Goal: Communication & Community: Answer question/provide support

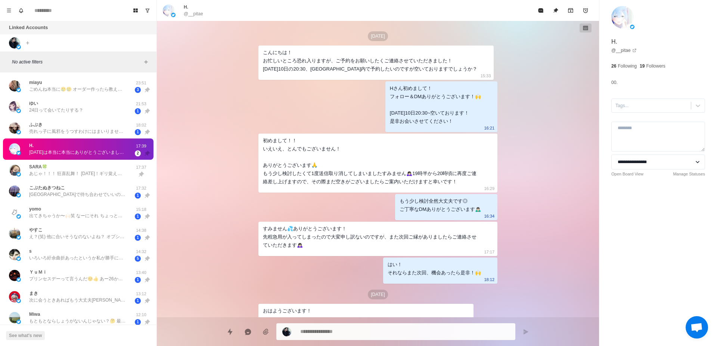
scroll to position [229, 0]
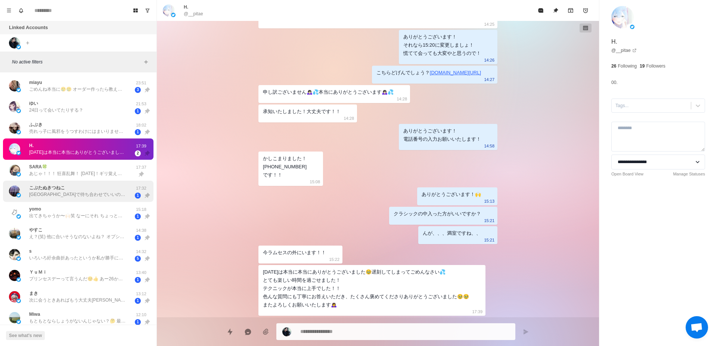
click at [50, 197] on p "[GEOGRAPHIC_DATA]で待ち合わせでいいの？ 天神の方がいいの？ もしくは、他のとこ？" at bounding box center [77, 194] width 97 height 7
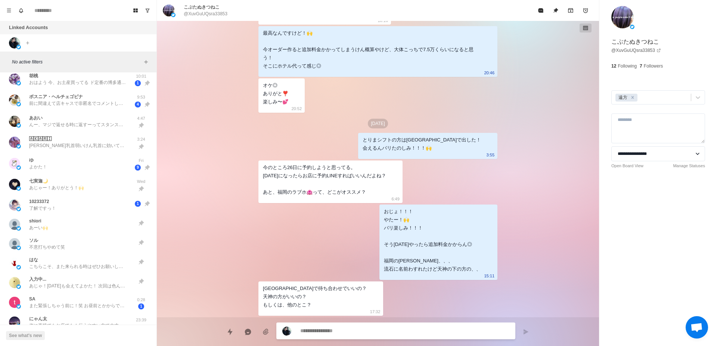
scroll to position [282, 0]
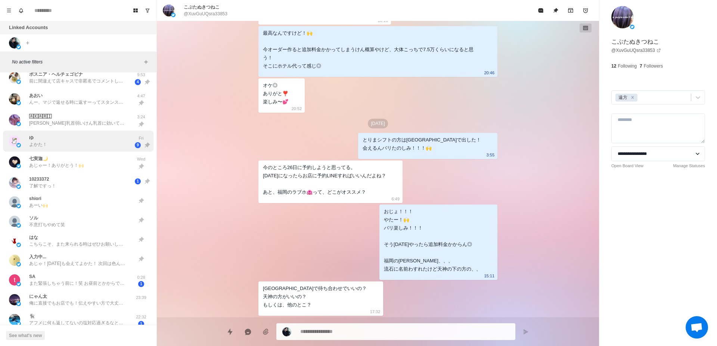
click at [90, 146] on div "ゆ よかた！" at bounding box center [70, 141] width 123 height 15
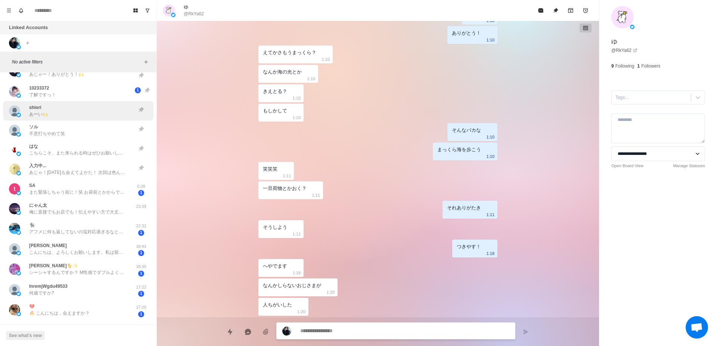
scroll to position [377, 0]
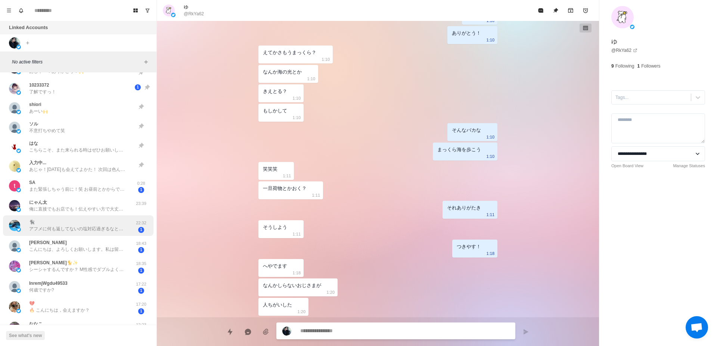
click at [104, 230] on p "アフメに何も返してないの塩対応過ぎるなと気づいたよ。(翌日北海道だったから許してね🙏) とっても楽しかったです！また予約するね☺️" at bounding box center [77, 229] width 97 height 7
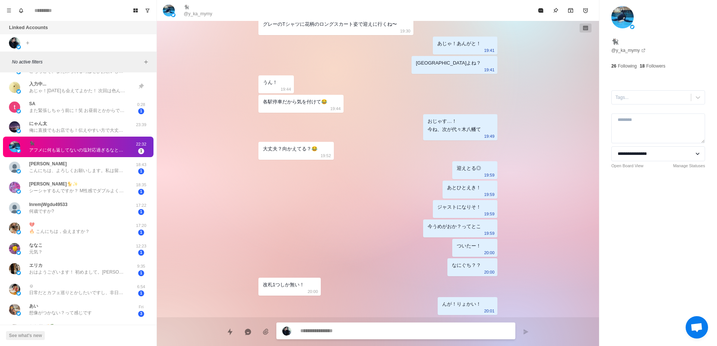
scroll to position [471, 0]
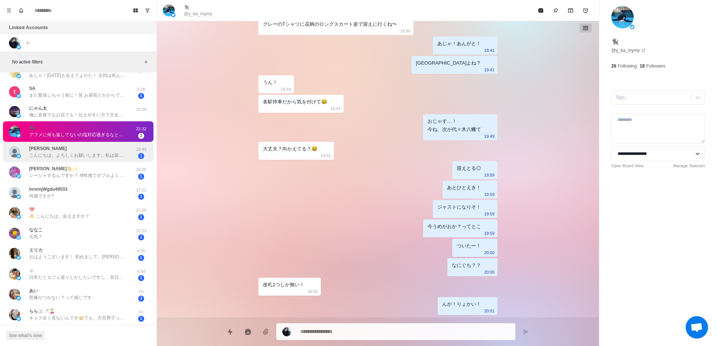
click at [88, 156] on p "こんにちは、よろしくお願いします。私は留学生ですが高い学費を稼ぐ必要があるので性労働をしています20歳なので、私のサービスが必要でしたらLINEを入れてくださ…" at bounding box center [77, 155] width 97 height 7
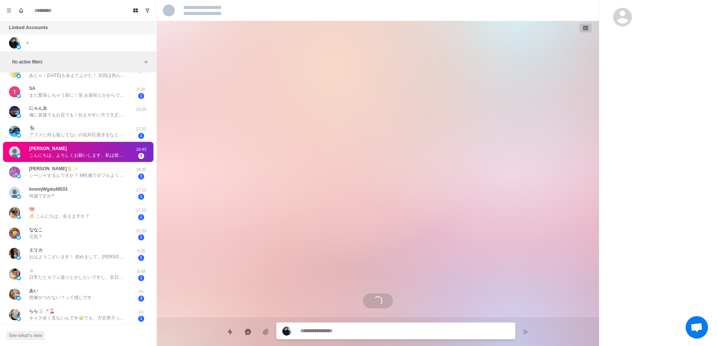
scroll to position [0, 0]
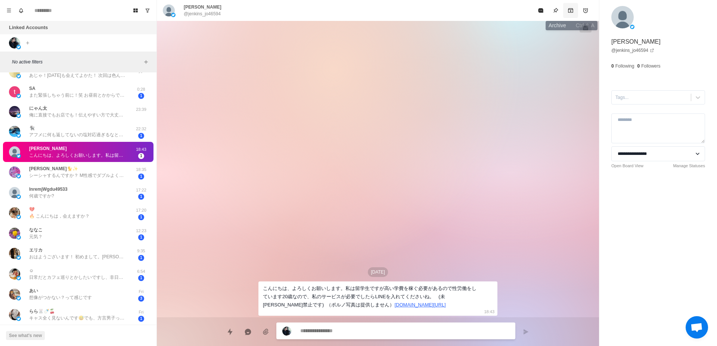
click at [572, 9] on icon "Archive" at bounding box center [570, 10] width 5 height 4
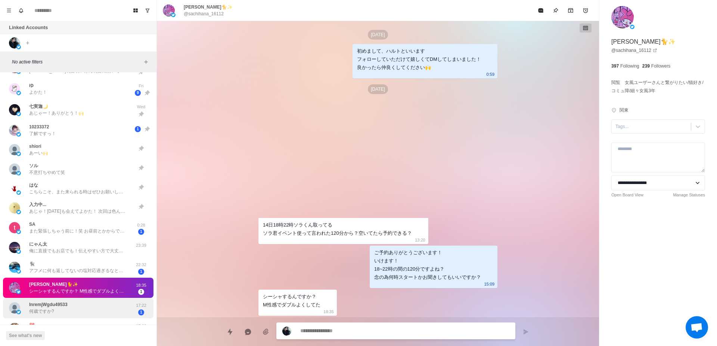
scroll to position [330, 0]
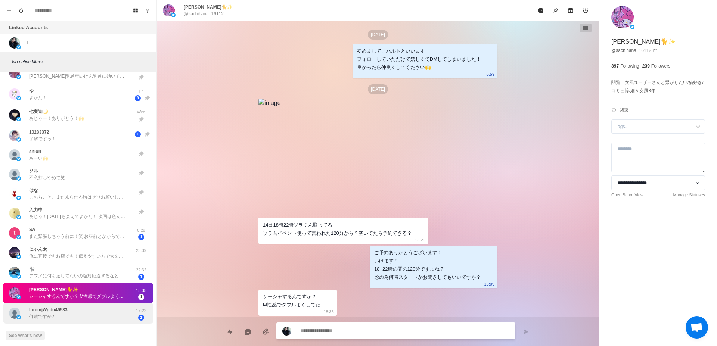
click at [113, 176] on div "ソル 不意打ちやめて笑" at bounding box center [70, 174] width 123 height 13
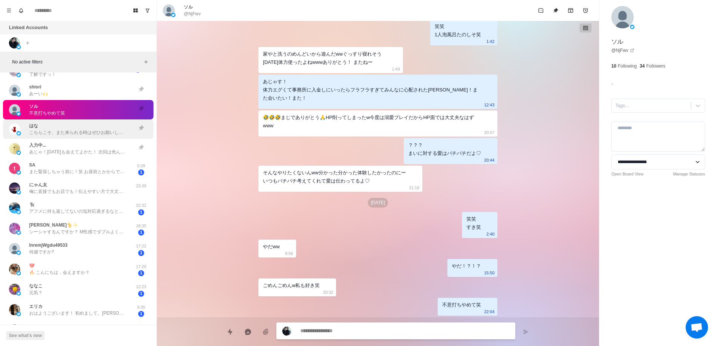
scroll to position [377, 0]
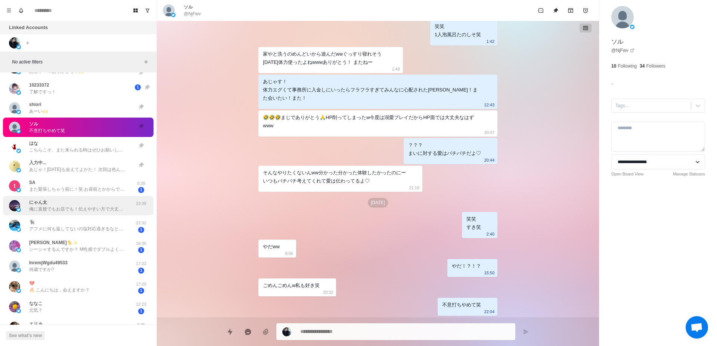
click at [82, 208] on p "俺に直接でもお店でも！伝えやすい方で大丈夫ですよ◎" at bounding box center [77, 209] width 97 height 7
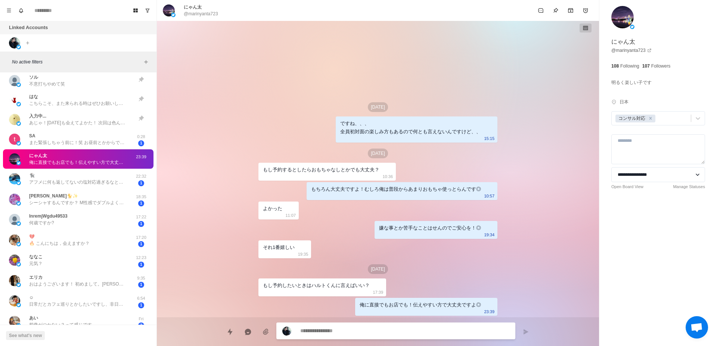
scroll to position [424, 0]
click at [113, 184] on p "アフメに何も返してないの塩対応過ぎるなと気づいたよ。(翌日北海道だったから許してね🙏) とっても楽しかったです！また予約するね☺️" at bounding box center [77, 182] width 97 height 7
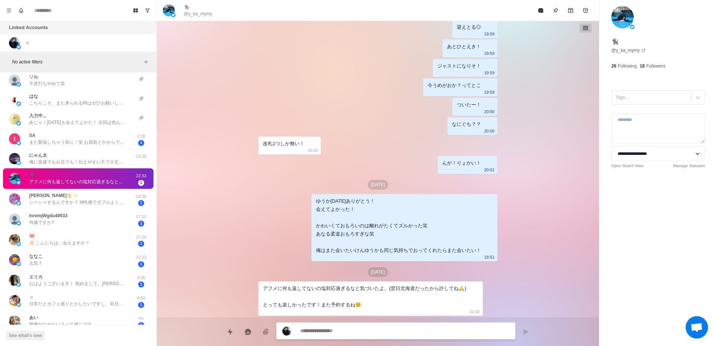
scroll to position [471, 0]
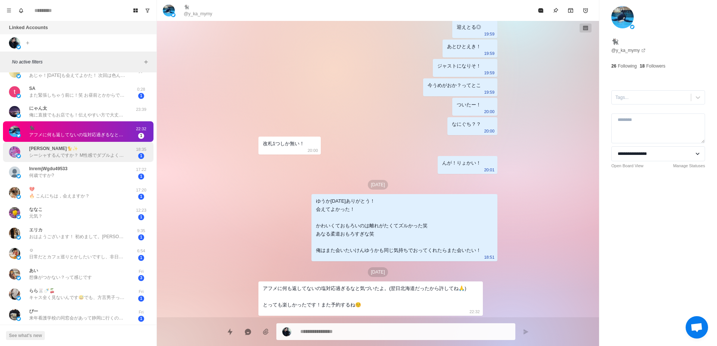
click at [111, 158] on p "シーシャするんですか？ M性感でダブルよくしてた" at bounding box center [77, 155] width 97 height 7
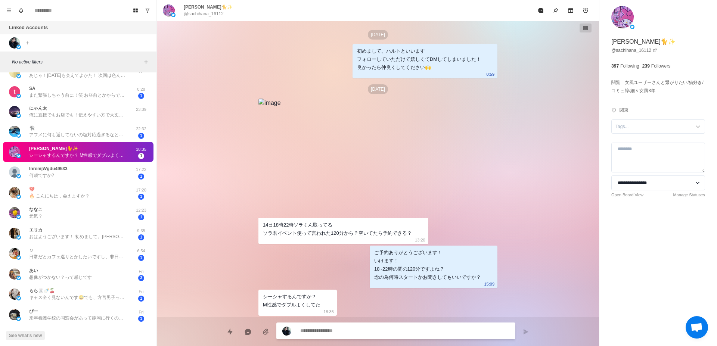
scroll to position [1, 0]
click at [112, 173] on div "InremjWgdu49533 何歳ですか?" at bounding box center [70, 172] width 123 height 15
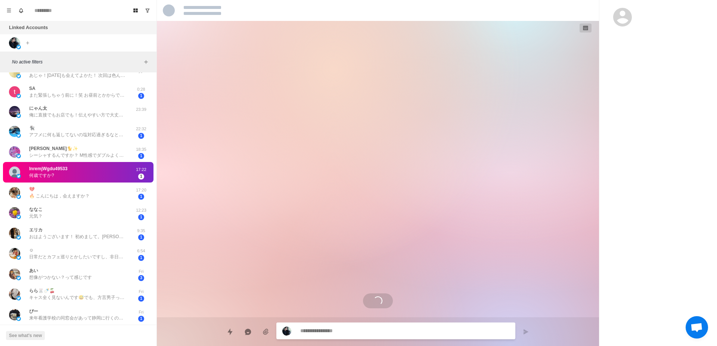
scroll to position [0, 0]
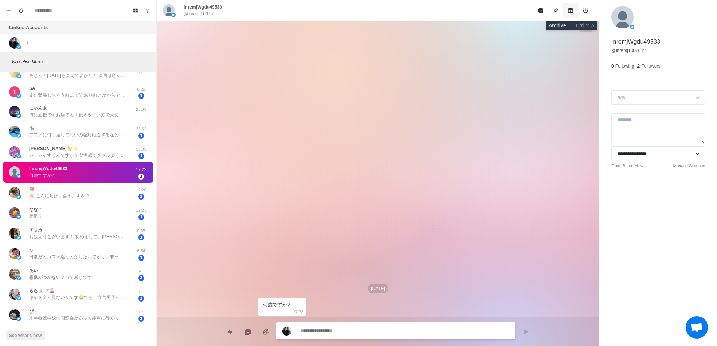
click at [574, 10] on button "Archive" at bounding box center [571, 10] width 15 height 15
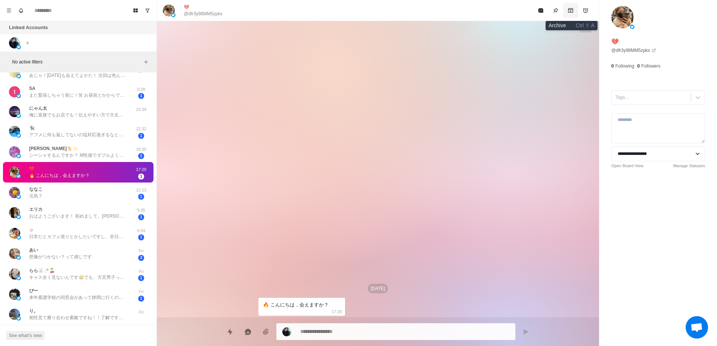
click at [571, 11] on icon "Archive" at bounding box center [570, 10] width 5 height 4
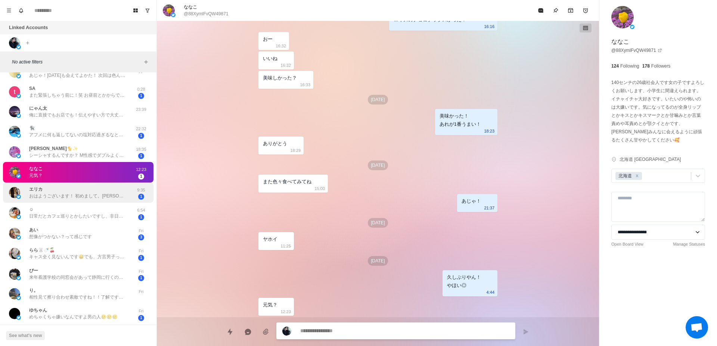
scroll to position [518, 0]
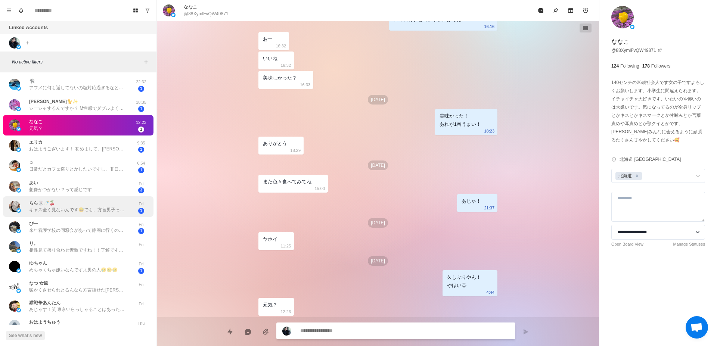
click at [82, 205] on div "らら🐰🍼🍒 キャス全く見ないんです😅でも、方言男子ってだけで最高なので😍実際お会いするまで楽しみにしてます( ˙³˙)⇝💕" at bounding box center [77, 206] width 97 height 13
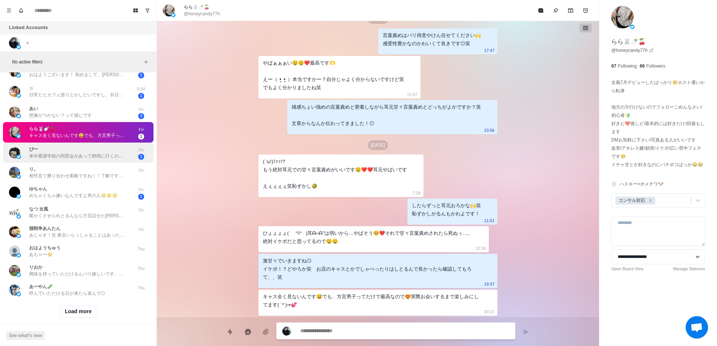
scroll to position [606, 0]
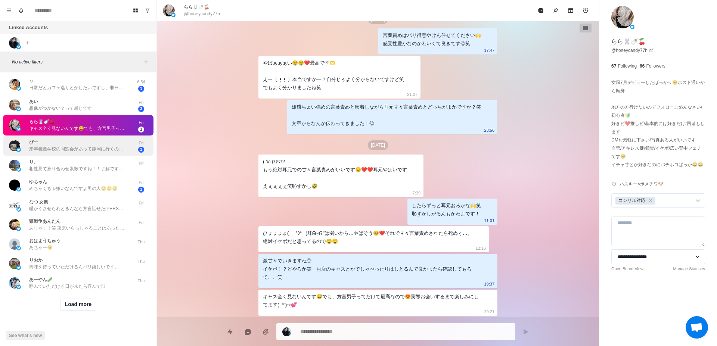
click at [106, 185] on p "めちゃくちゃ嫌いなんですよ男の人🥲🥲🥲" at bounding box center [73, 188] width 89 height 7
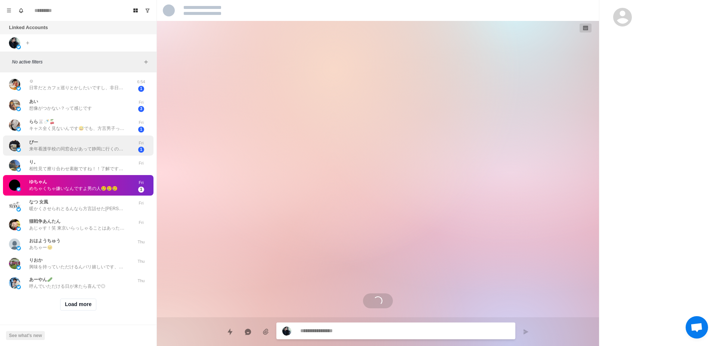
scroll to position [721, 0]
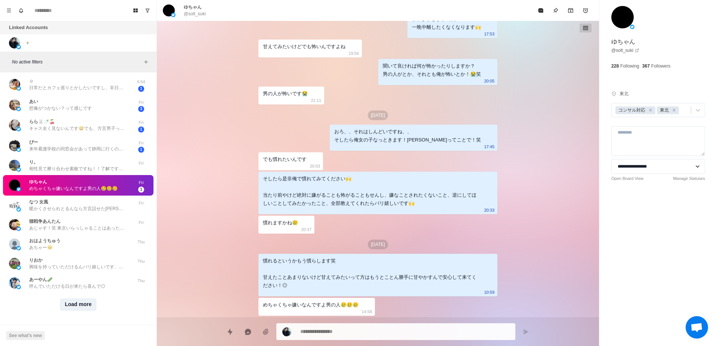
click at [73, 299] on button "Load more" at bounding box center [78, 305] width 37 height 12
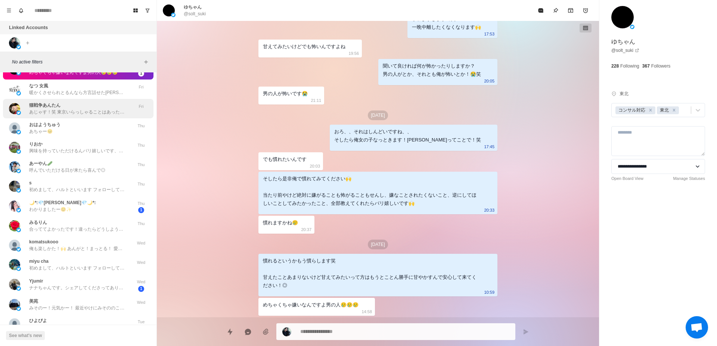
scroll to position [747, 0]
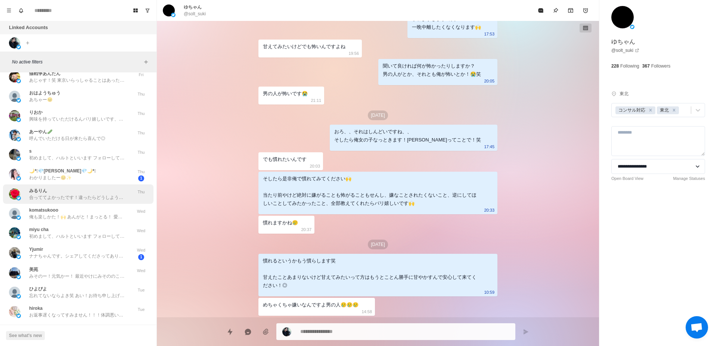
click at [101, 201] on div "みるりん 合っててよかったです！違ったらどうしようかと笑 Thu" at bounding box center [78, 194] width 151 height 19
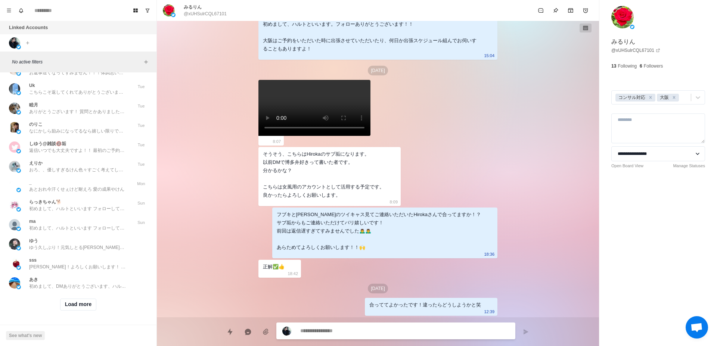
scroll to position [997, 0]
click at [72, 299] on button "Load more" at bounding box center [78, 305] width 37 height 12
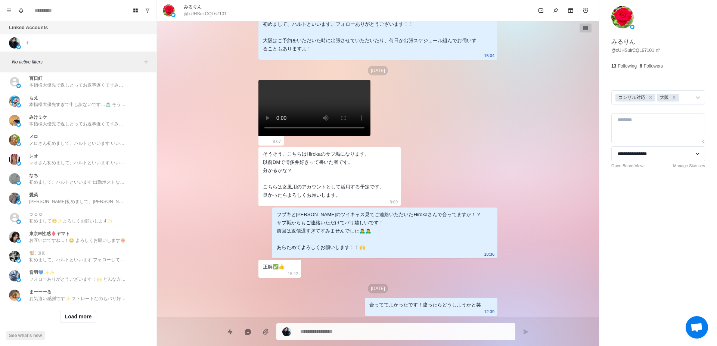
scroll to position [1385, 0]
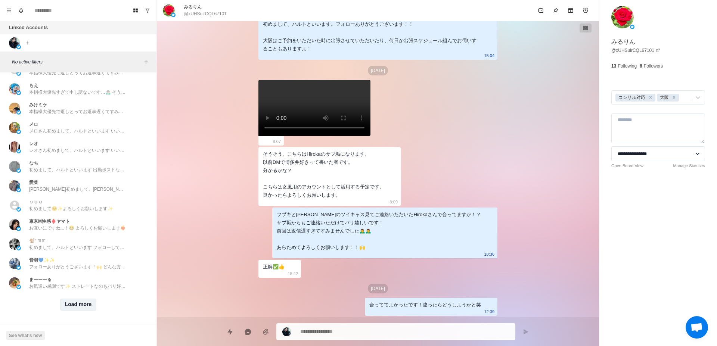
click at [70, 299] on button "Load more" at bounding box center [78, 305] width 37 height 12
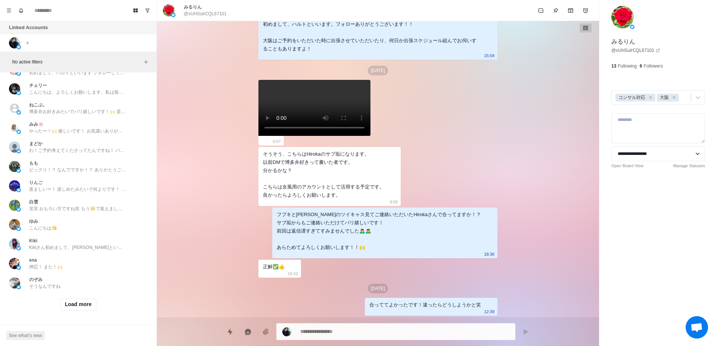
scroll to position [1774, 0]
click at [68, 299] on button "Load more" at bounding box center [78, 305] width 37 height 12
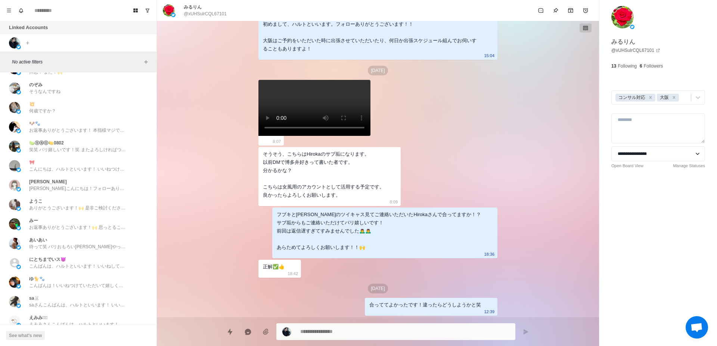
scroll to position [2162, 0]
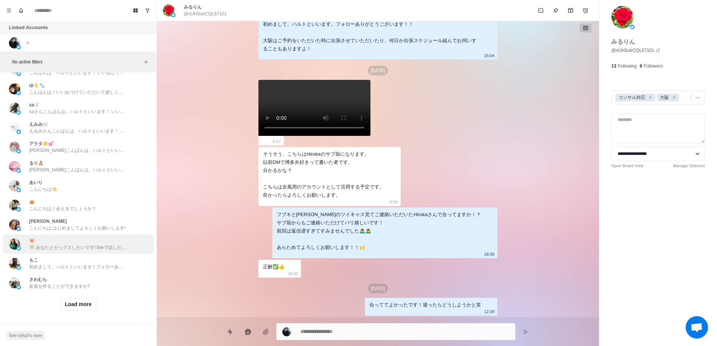
click at [93, 244] on p "🍀 あなたとセックスしたいです! lineで話したいのですが、いいですか" at bounding box center [77, 247] width 97 height 7
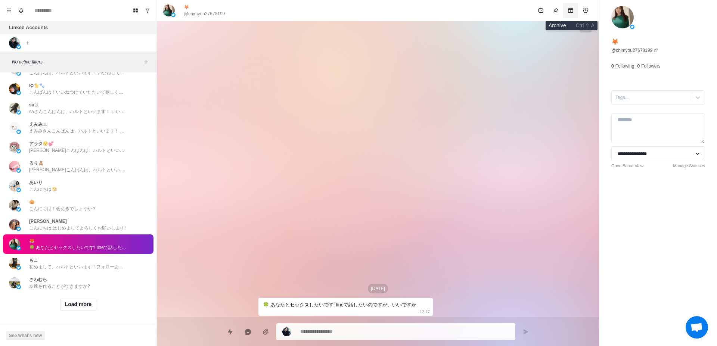
click at [568, 9] on icon "Archive" at bounding box center [571, 10] width 6 height 6
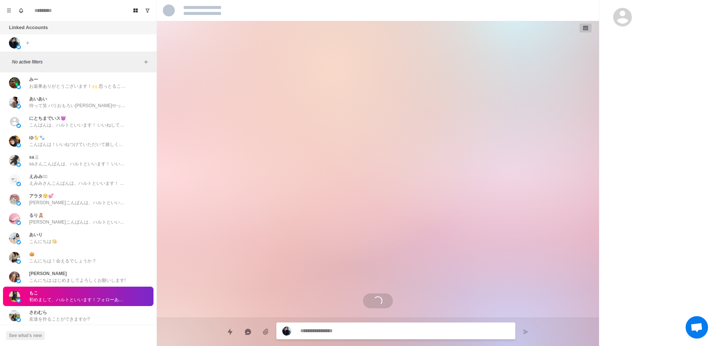
scroll to position [2110, 0]
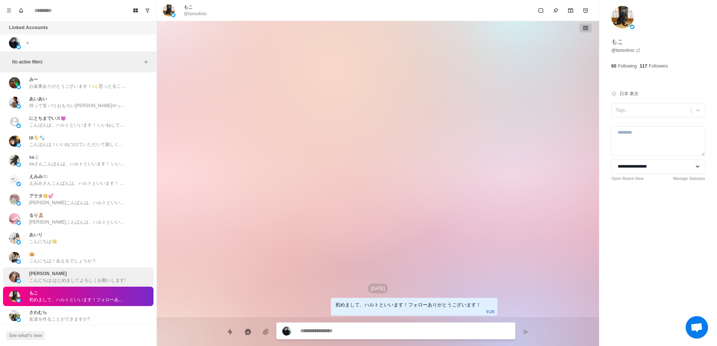
click at [62, 277] on p "こんにちは.はじめましてよろしくお願いします!" at bounding box center [77, 280] width 97 height 7
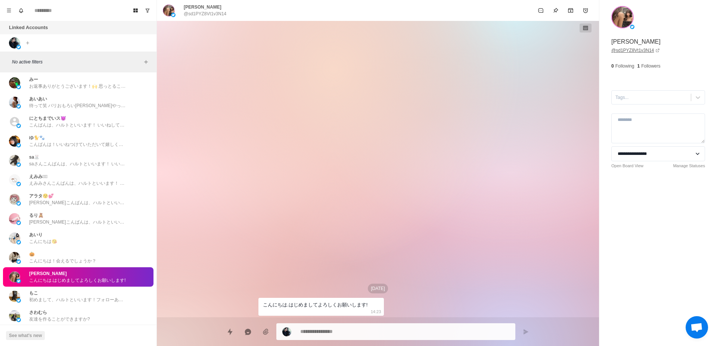
click at [624, 52] on link "@ sd1PYZ8Vt1v3N14" at bounding box center [636, 50] width 49 height 7
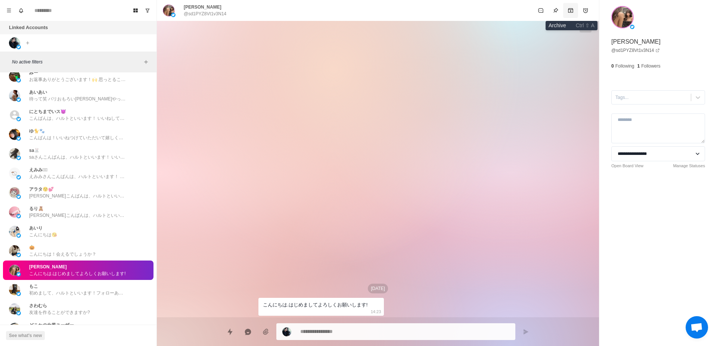
click at [571, 8] on icon "Archive" at bounding box center [570, 10] width 5 height 4
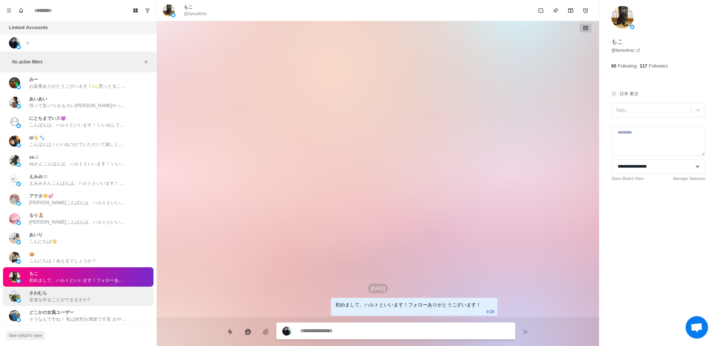
click at [70, 290] on div "さわむら 友達を作ることができますか?" at bounding box center [59, 296] width 61 height 13
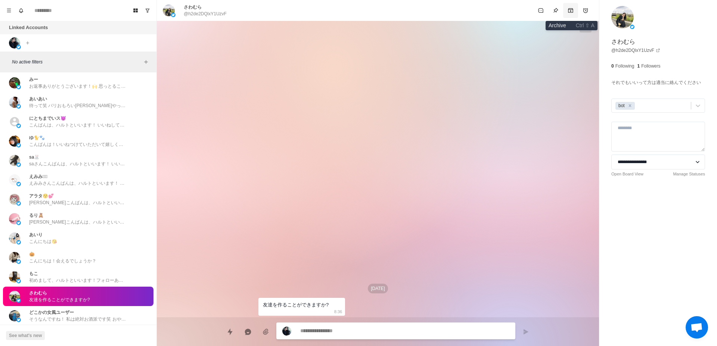
click at [573, 9] on icon "Archive" at bounding box center [571, 10] width 6 height 6
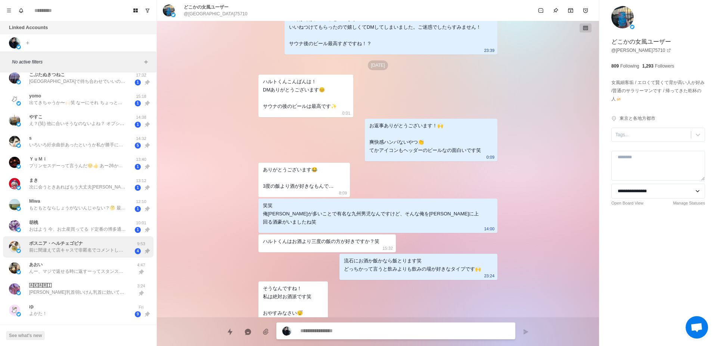
scroll to position [0, 0]
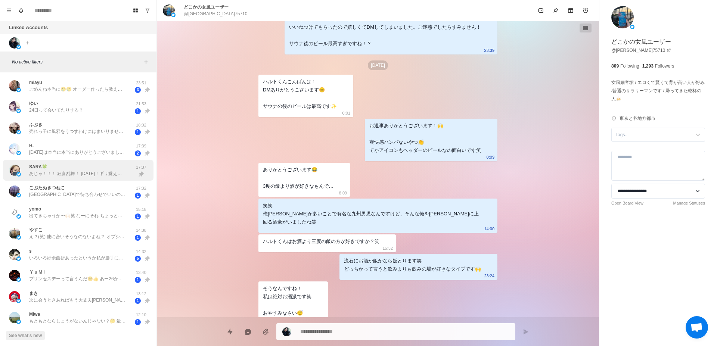
click at [78, 177] on div "SARA🍀 あじゃ！！！ 狂喜乱舞！ 11月12日！ギリ覚えとる！ 祝いてぇ！！！" at bounding box center [70, 170] width 123 height 15
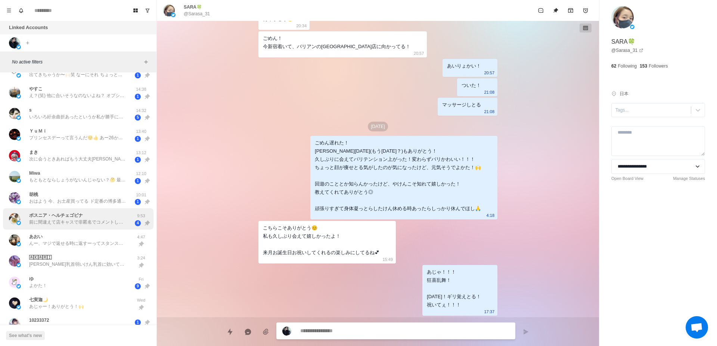
scroll to position [188, 0]
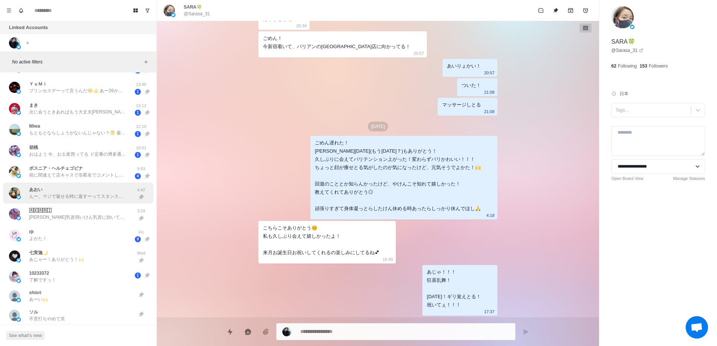
click at [91, 196] on p "んー、マジで返せる時に返すーってスタンスやけんね 逆にめんどくさがられるかもしれんけんダルくなったら切り上げてもろて笑 YES！博多弁と鹿児島弁のマルチリンガ…" at bounding box center [77, 196] width 97 height 7
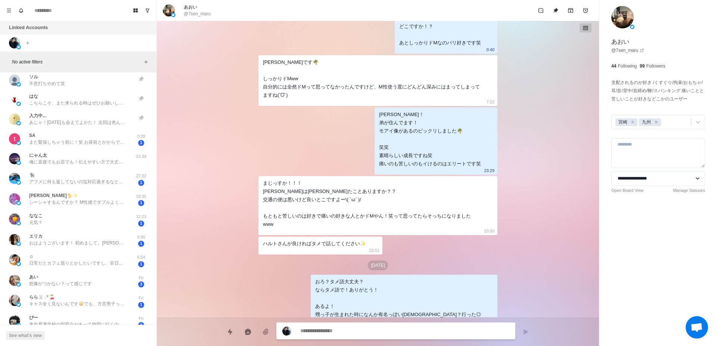
scroll to position [471, 0]
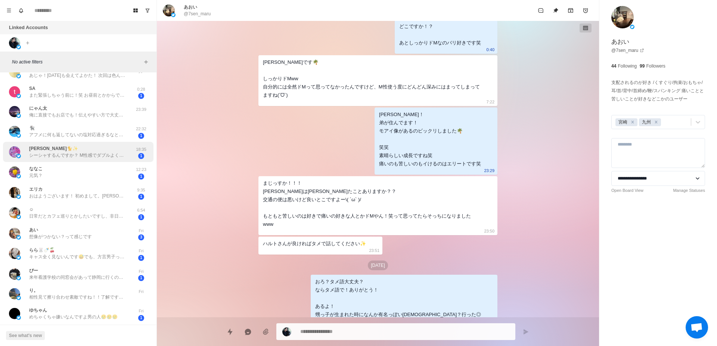
click at [101, 156] on p "シーシャするんですか？ M性感でダブルよくしてた" at bounding box center [77, 155] width 97 height 7
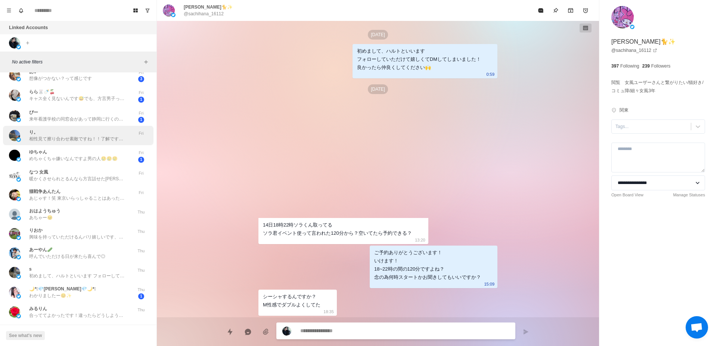
scroll to position [612, 0]
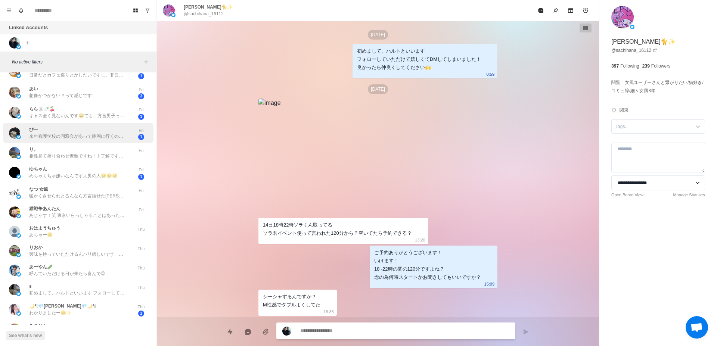
click at [108, 139] on p "来年看護学校の同窓会があって静岡に行くのー♡ だからタイミングあったらあいに行くかもー🙈" at bounding box center [77, 136] width 97 height 7
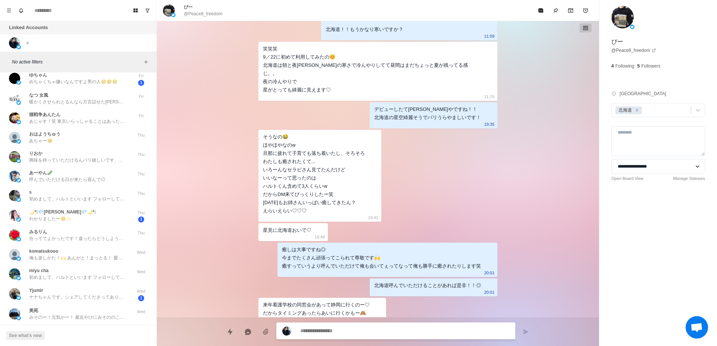
scroll to position [565, 0]
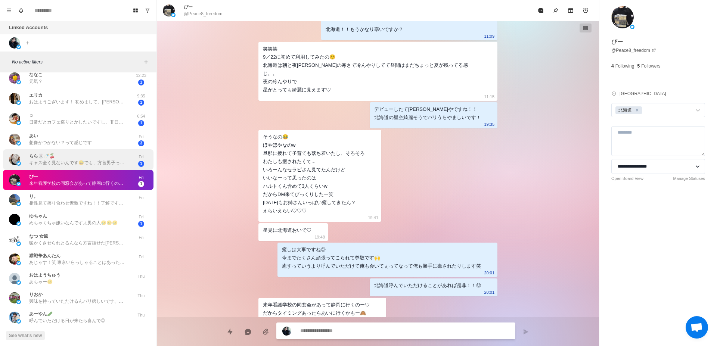
click at [104, 161] on p "キャス全く見ないんです😅でも、方言男子ってだけで最高なので😍実際お会いするまで楽しみにしてます( ˙³˙)⇝💕" at bounding box center [77, 163] width 97 height 7
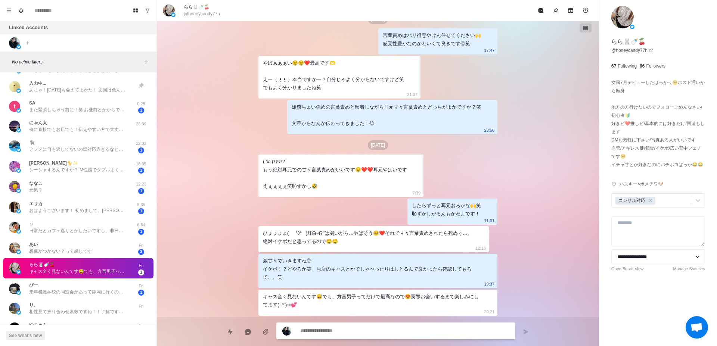
scroll to position [424, 0]
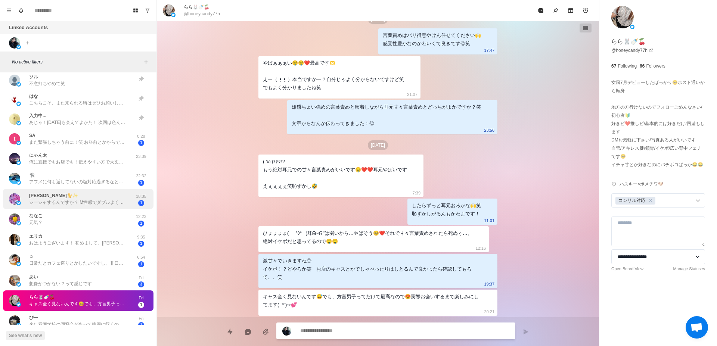
click at [68, 200] on p "シーシャするんですか？ M性感でダブルよくしてた" at bounding box center [77, 202] width 97 height 7
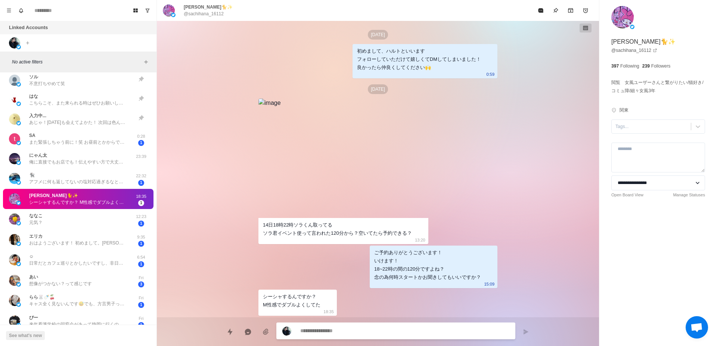
scroll to position [1, 0]
type textarea "*"
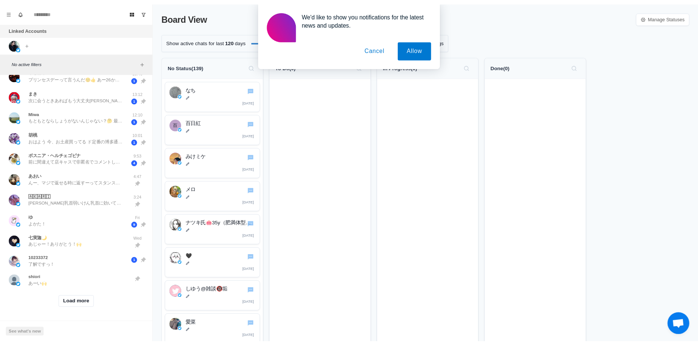
scroll to position [205, 0]
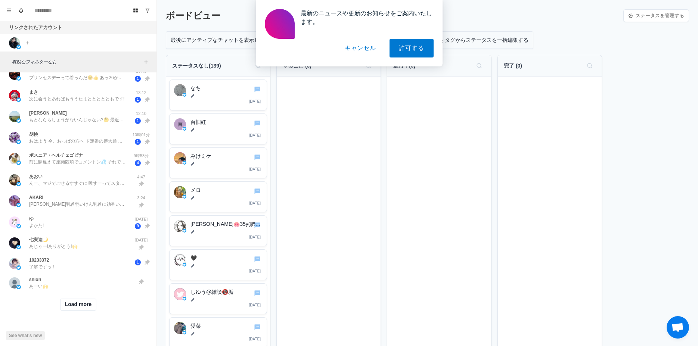
click at [370, 48] on button "キャンセル" at bounding box center [361, 48] width 50 height 19
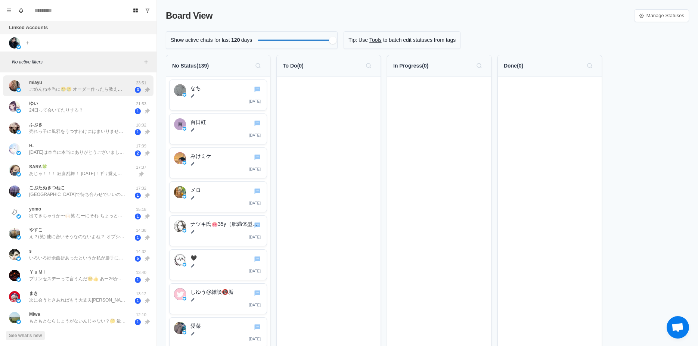
click at [87, 89] on p "ごめんね本当に🥲🥲 オーダー作ったら教えて‼️待ってるから🥲" at bounding box center [77, 89] width 97 height 7
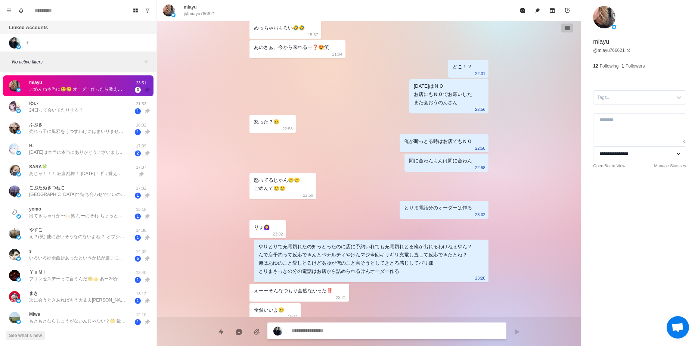
scroll to position [757, 0]
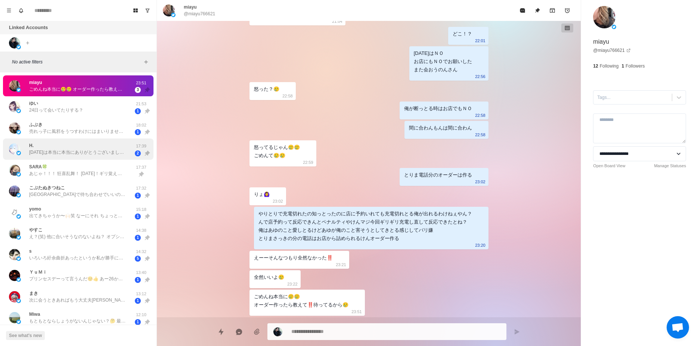
click at [78, 152] on p "[DATE]は本当に本当にありがとうございました🥹遅刻してしまってごめんなさい💦 とても楽しい時間を過ごせました！ テクニックが本当に上手でした！！ 色んな質…" at bounding box center [77, 152] width 97 height 7
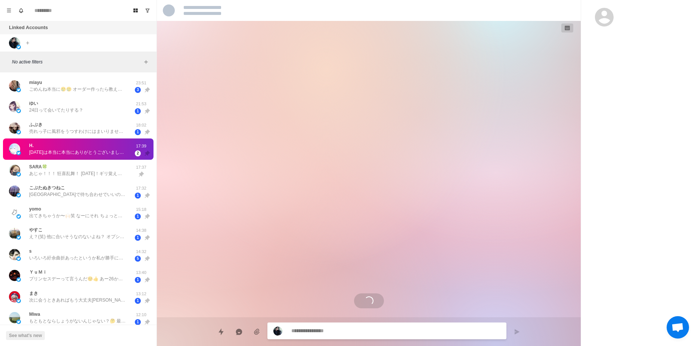
scroll to position [687, 0]
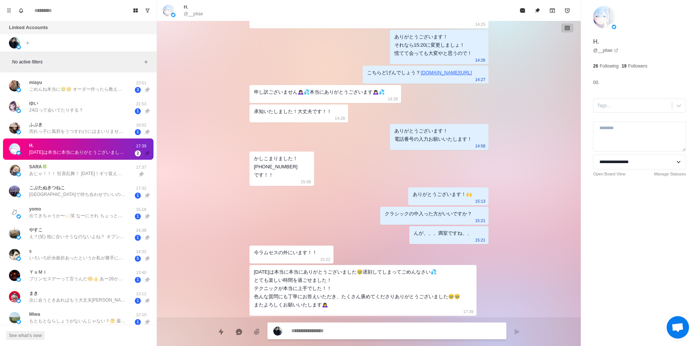
type textarea "*"
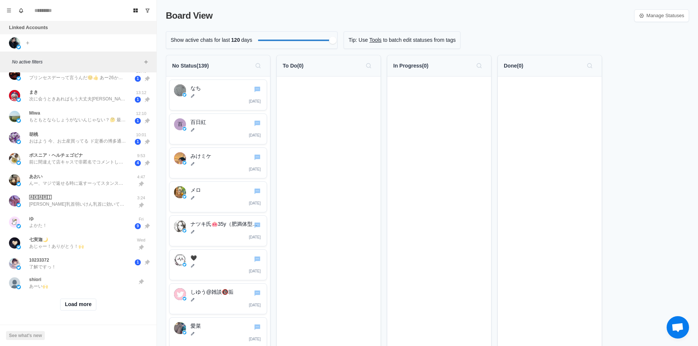
scroll to position [208, 0]
click at [77, 302] on button "Load more" at bounding box center [78, 305] width 37 height 12
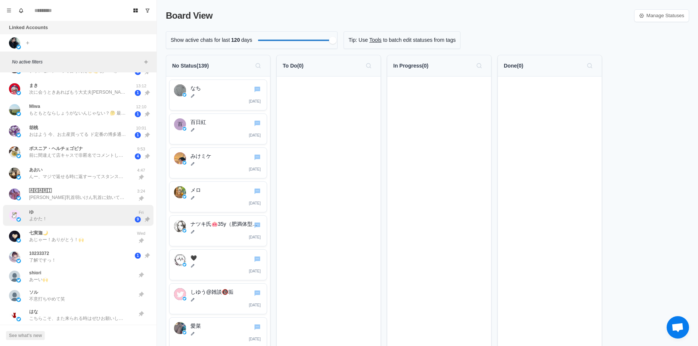
scroll to position [349, 0]
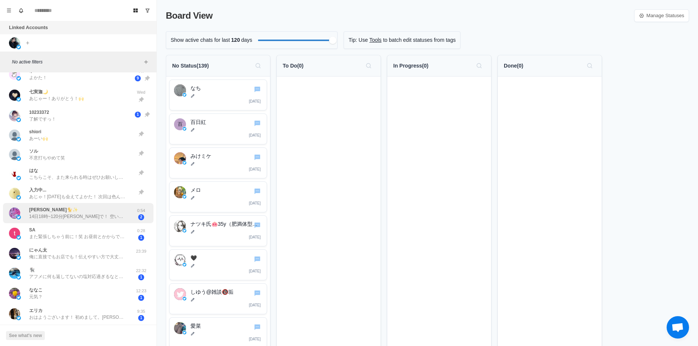
click at [70, 219] on p "14日18時~120分渋谷で！ 空いてたら待ってます" at bounding box center [77, 216] width 97 height 7
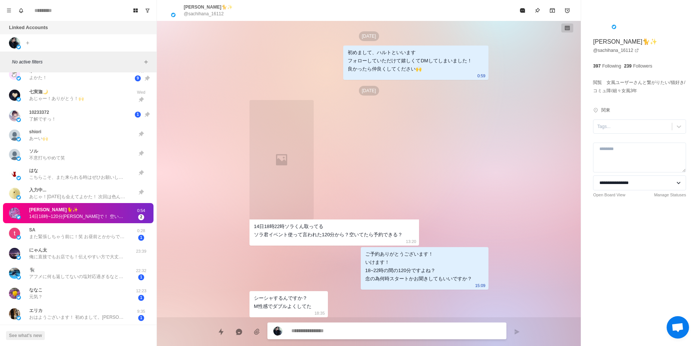
scroll to position [48, 0]
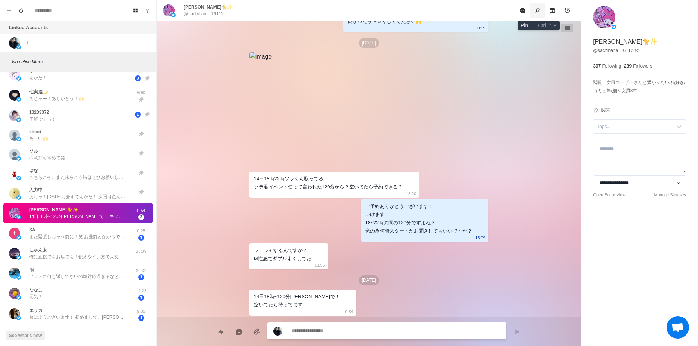
click at [535, 12] on icon "Pin" at bounding box center [538, 10] width 6 height 6
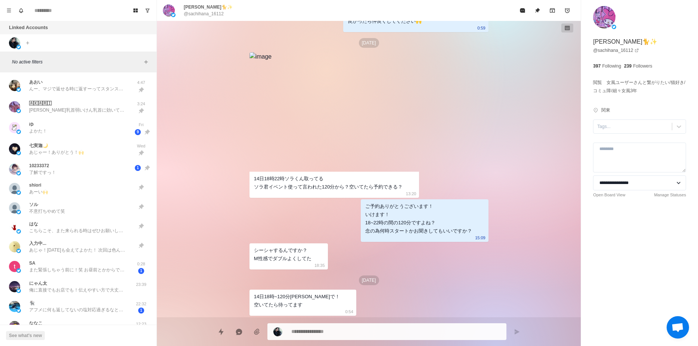
scroll to position [330, 0]
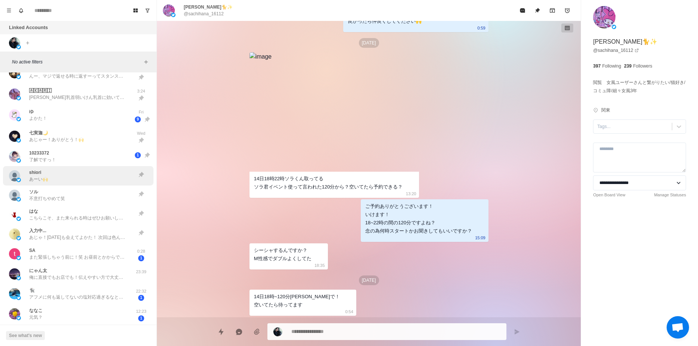
click at [94, 175] on div "shiori あーい🙌" at bounding box center [70, 175] width 123 height 13
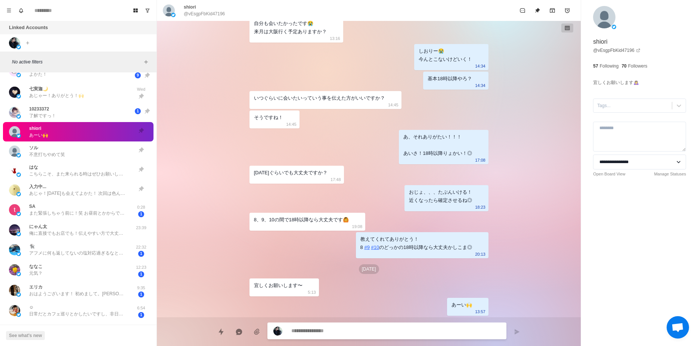
scroll to position [371, 0]
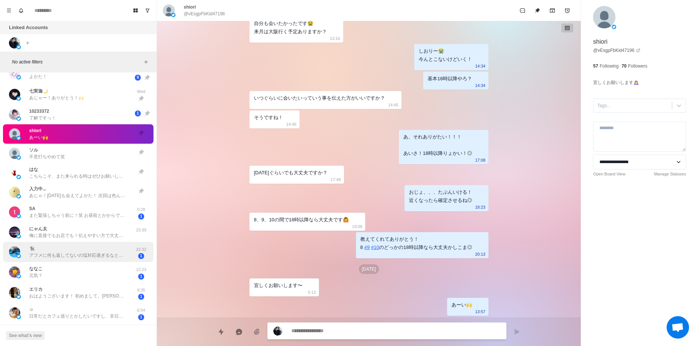
click at [104, 252] on p "アフメに何も返してないの塩対応過ぎるなと気づいたよ。(翌日北海道だったから許してね🙏) とっても楽しかったです！また予約するね☺️" at bounding box center [77, 255] width 97 height 7
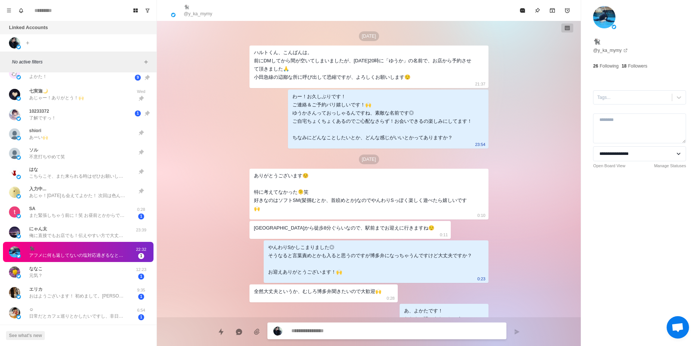
scroll to position [539, 0]
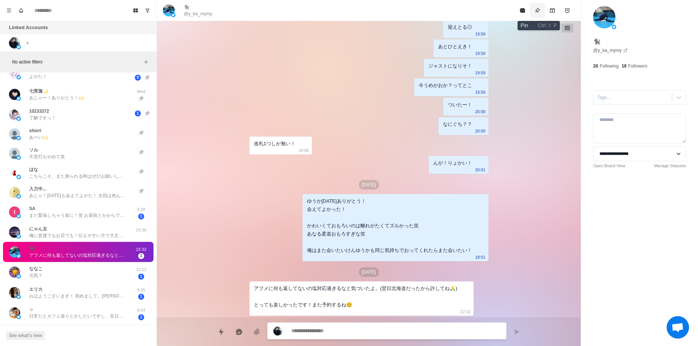
click at [538, 11] on icon "Pin" at bounding box center [538, 10] width 5 height 5
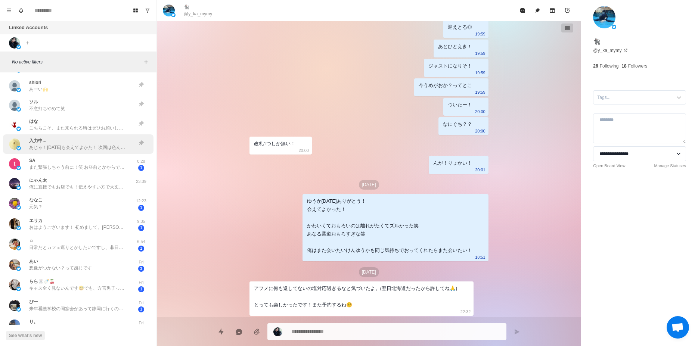
scroll to position [424, 0]
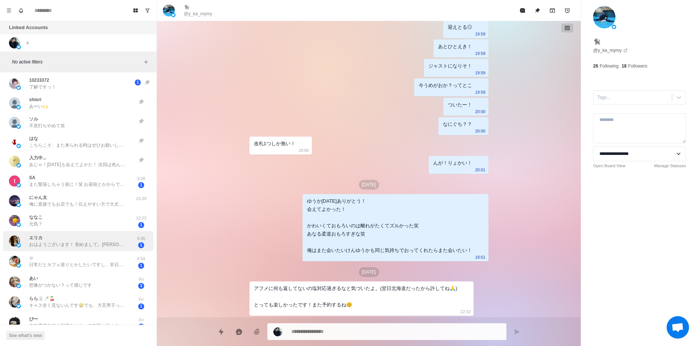
click at [74, 244] on p "おはようございます！ 初めまして。エリカと申します。 フォローして頂きまして どうもありがとうございます。" at bounding box center [77, 244] width 97 height 7
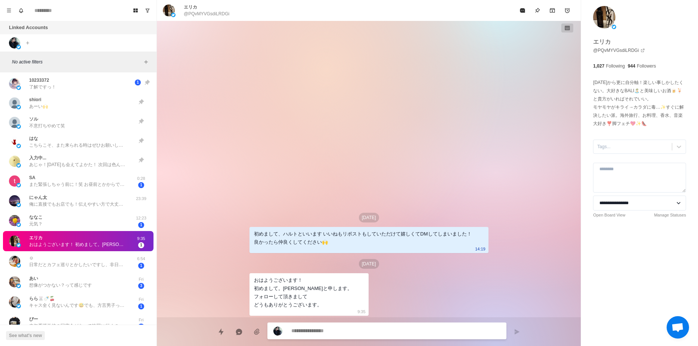
scroll to position [471, 0]
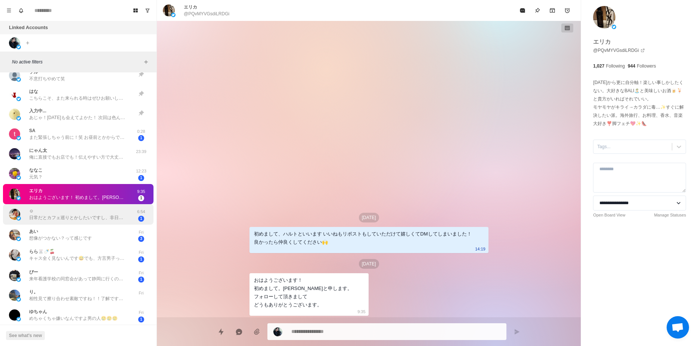
click at [84, 221] on p "日常だとカフェ巡りとかしたいですし、非日常だとばちぼこにいかれたいです😉笑笑笑" at bounding box center [77, 217] width 97 height 7
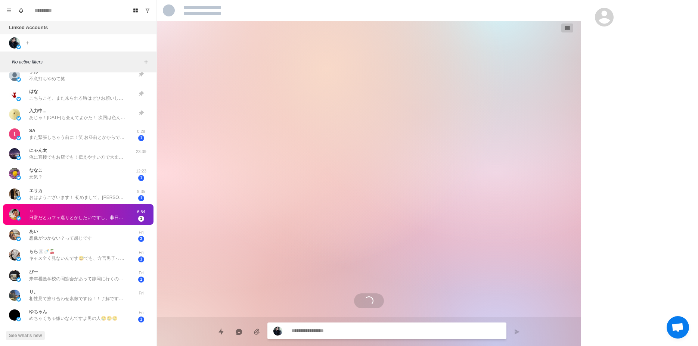
scroll to position [877, 0]
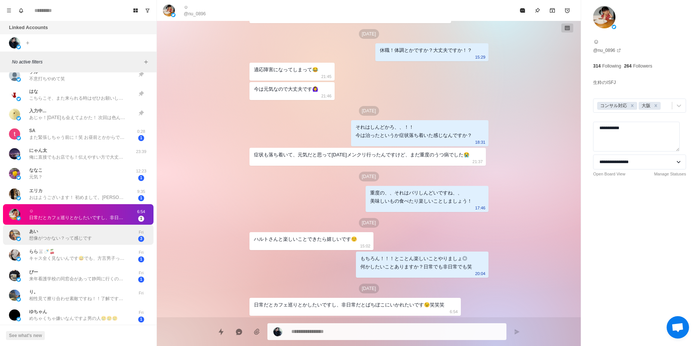
click at [89, 240] on p "想像がつかない？って感じです" at bounding box center [60, 238] width 63 height 7
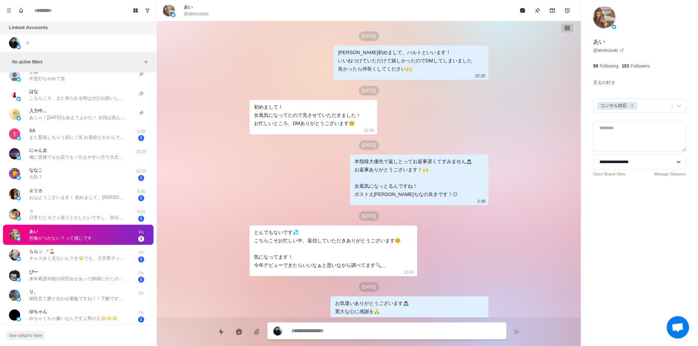
scroll to position [487, 0]
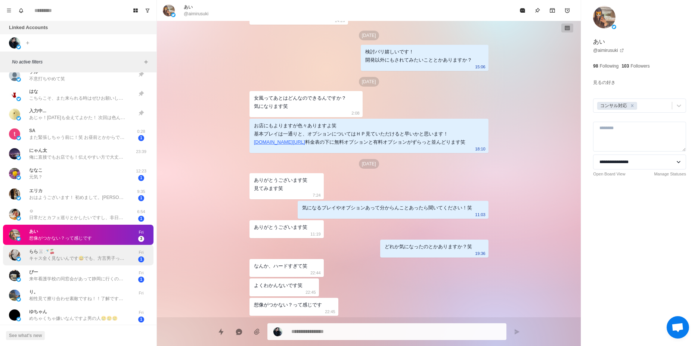
click at [84, 257] on p "キャス全く見ないんです😅でも、方言男子ってだけで最高なので😍実際お会いするまで楽しみにしてます( ˙³˙)⇝💕" at bounding box center [77, 258] width 97 height 7
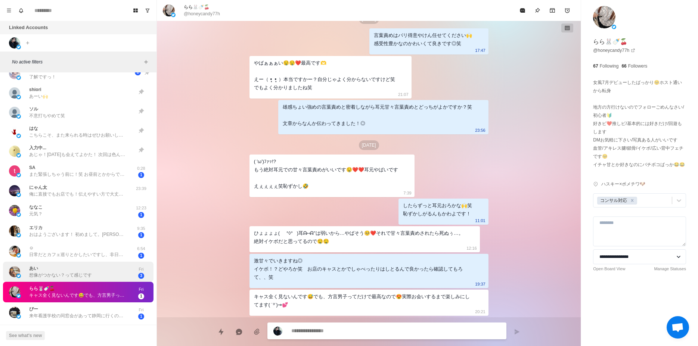
scroll to position [419, 0]
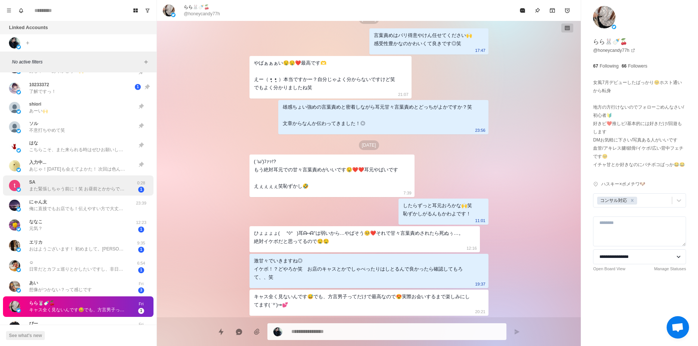
click at [96, 193] on div "SA また緊張しちゃう前に！笑 お昼前とかからでも大丈夫ですか？？ なんでも大丈夫です笑 どんなイメージですかね🙄？ 0:28 1" at bounding box center [78, 186] width 151 height 21
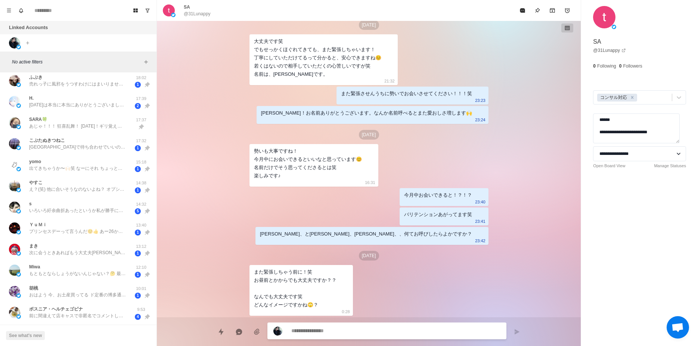
scroll to position [0, 0]
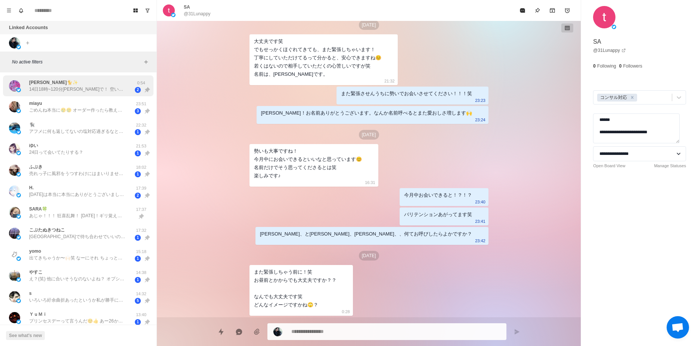
click at [74, 89] on p "14日18時~120分渋谷で！ 空いてたら待ってます" at bounding box center [77, 89] width 97 height 7
type textarea "*"
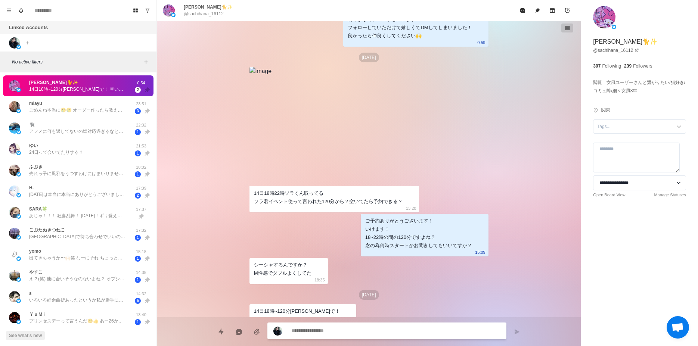
scroll to position [48, 0]
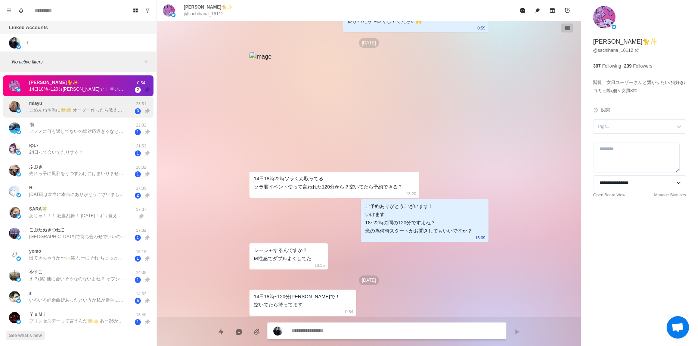
click at [106, 103] on div "miayu ごめんね本当に🥲🥲 オーダー作ったら教えて‼️待ってるから🥲" at bounding box center [77, 106] width 97 height 13
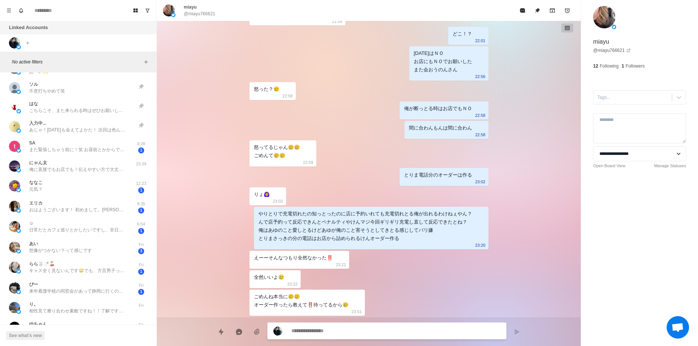
scroll to position [471, 0]
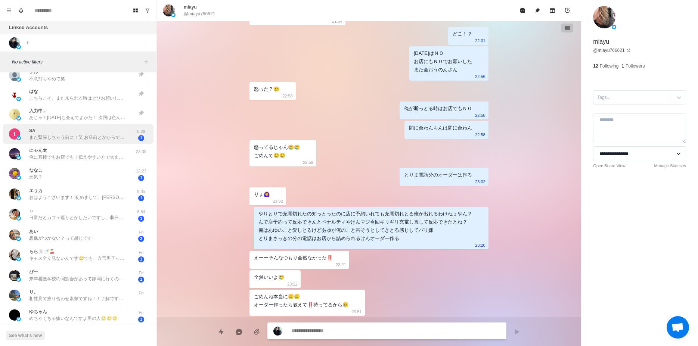
click at [113, 128] on div "SA また緊張しちゃう前に！笑 お昼前とかからでも大丈夫ですか？？ なんでも大丈夫です笑 どんなイメージですかね🙄？" at bounding box center [77, 133] width 97 height 13
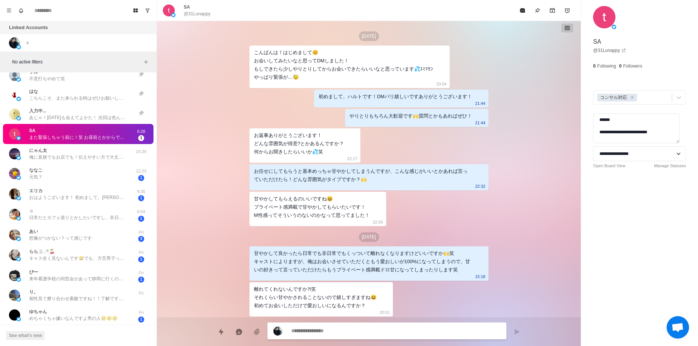
scroll to position [723, 0]
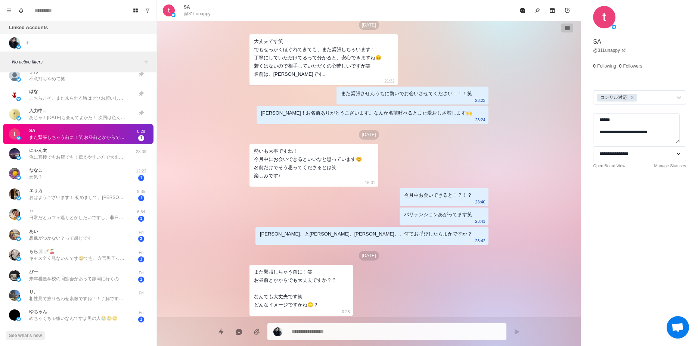
type textarea "*"
